Goal: Check status

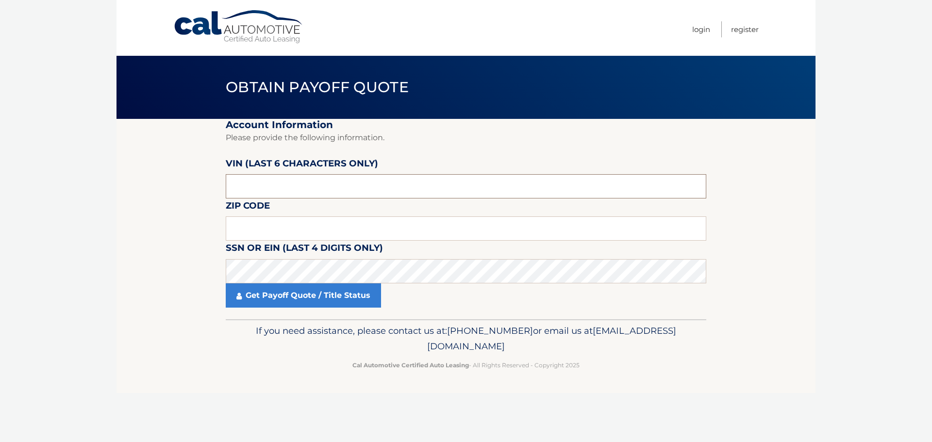
drag, startPoint x: 280, startPoint y: 190, endPoint x: 175, endPoint y: 190, distance: 105.3
click at [175, 190] on section "Account Information Please provide the following information. [PERSON_NAME] (la…" at bounding box center [465, 219] width 699 height 200
type input "270313"
click at [300, 232] on input "text" at bounding box center [466, 228] width 480 height 24
type input "14726"
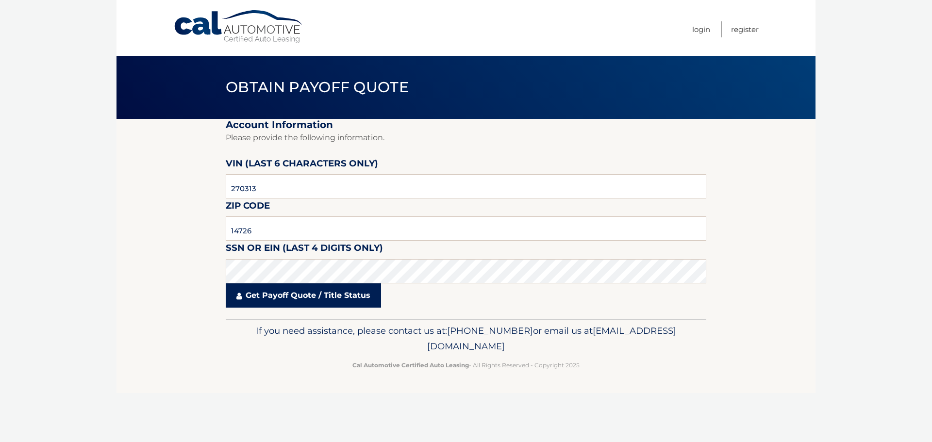
click at [267, 292] on link "Get Payoff Quote / Title Status" at bounding box center [303, 295] width 155 height 24
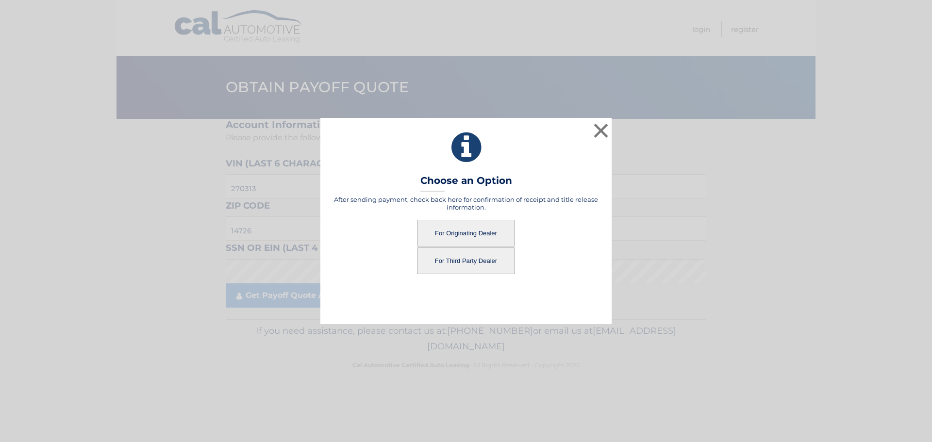
click at [453, 261] on button "For Third Party Dealer" at bounding box center [465, 260] width 97 height 27
click at [477, 263] on button "For Third Party Dealer" at bounding box center [465, 260] width 97 height 27
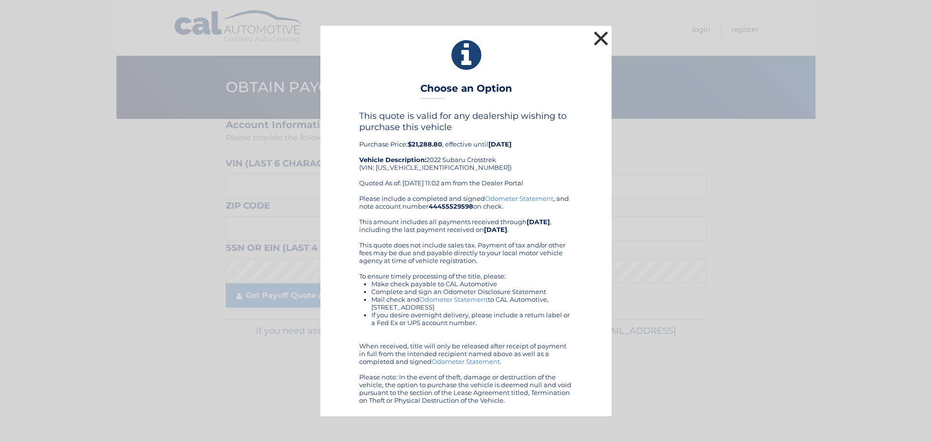
click at [600, 38] on button "×" at bounding box center [600, 38] width 19 height 19
